Goal: Find specific page/section: Find specific page/section

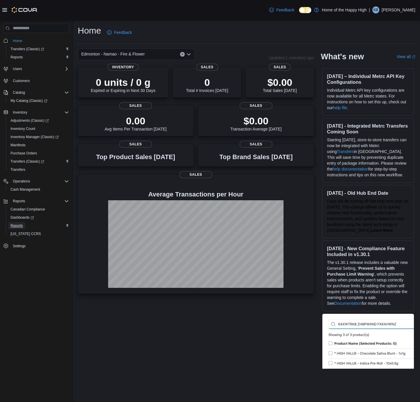
click at [18, 226] on span "Reports" at bounding box center [17, 225] width 12 height 5
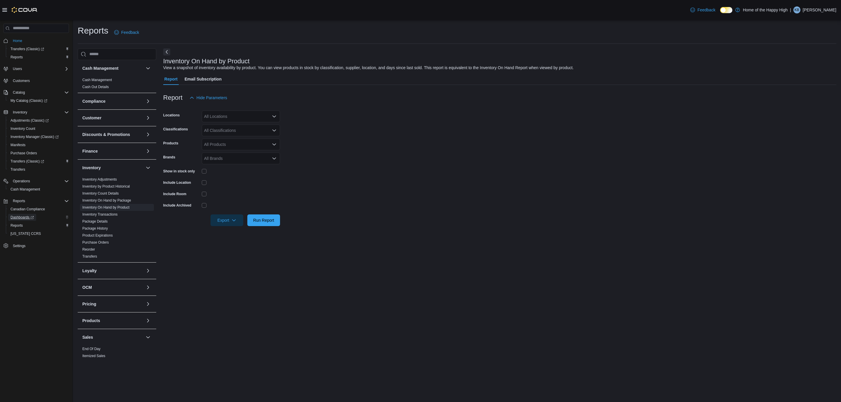
click at [23, 216] on span "Dashboards" at bounding box center [22, 217] width 23 height 5
